Goal: Task Accomplishment & Management: Use online tool/utility

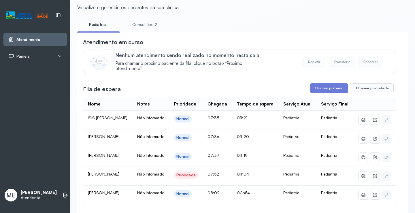
scroll to position [29, 0]
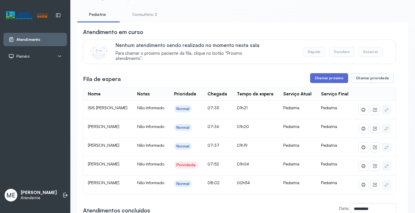
click at [317, 78] on button "Chamar próximo" at bounding box center [329, 78] width 38 height 10
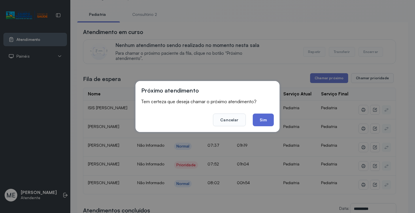
click at [265, 123] on button "Sim" at bounding box center [263, 120] width 21 height 13
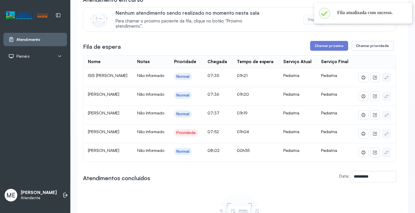
scroll to position [87, 0]
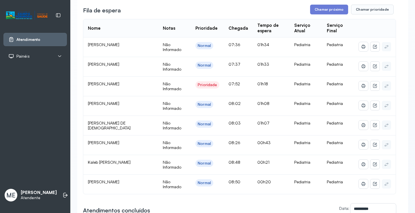
scroll to position [115, 0]
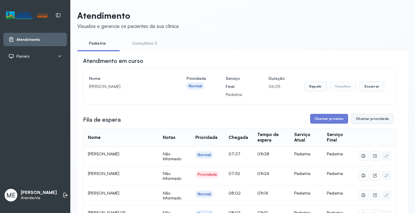
click at [360, 121] on button "Chamar prioridade" at bounding box center [372, 119] width 43 height 10
